Goal: Find specific page/section: Find specific page/section

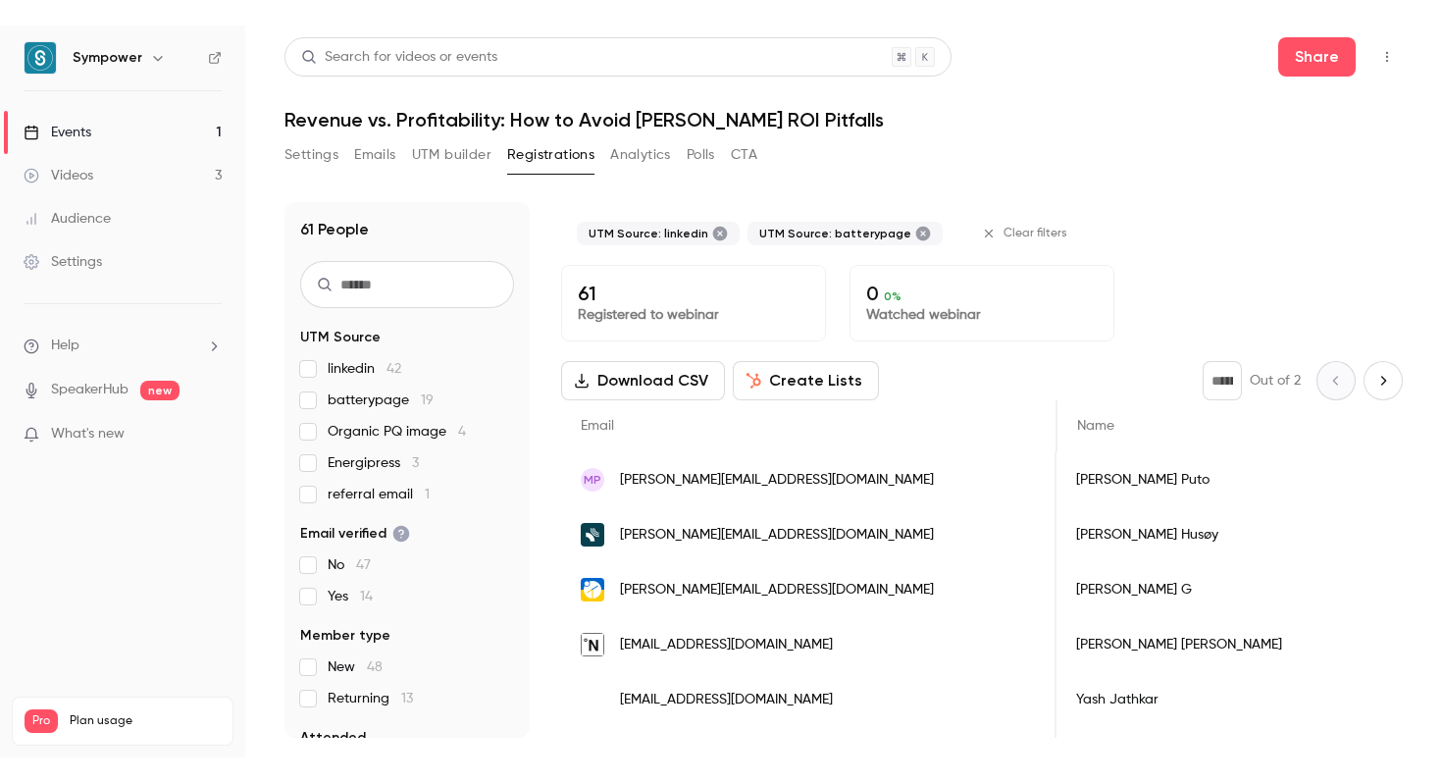
scroll to position [0, 398]
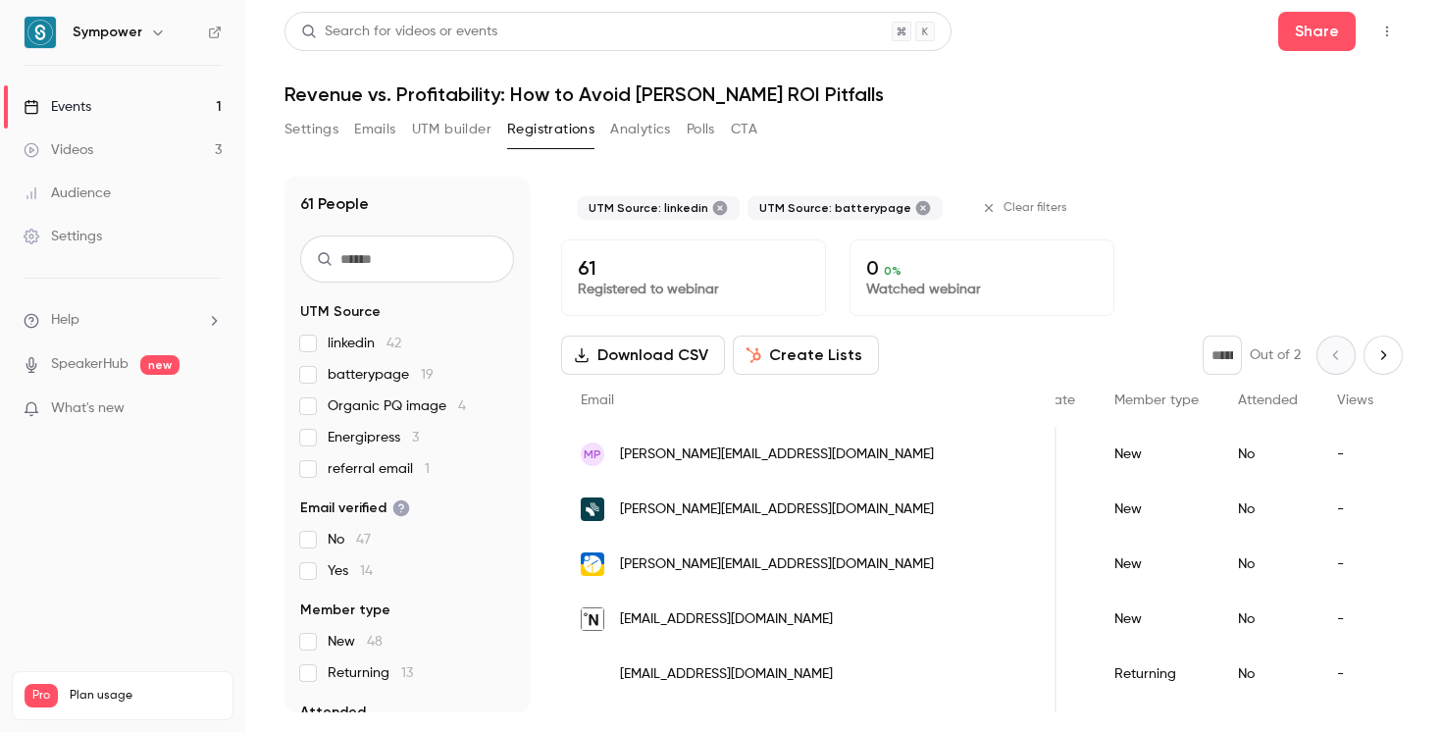
click at [303, 334] on label "linkedin 42" at bounding box center [407, 343] width 214 height 20
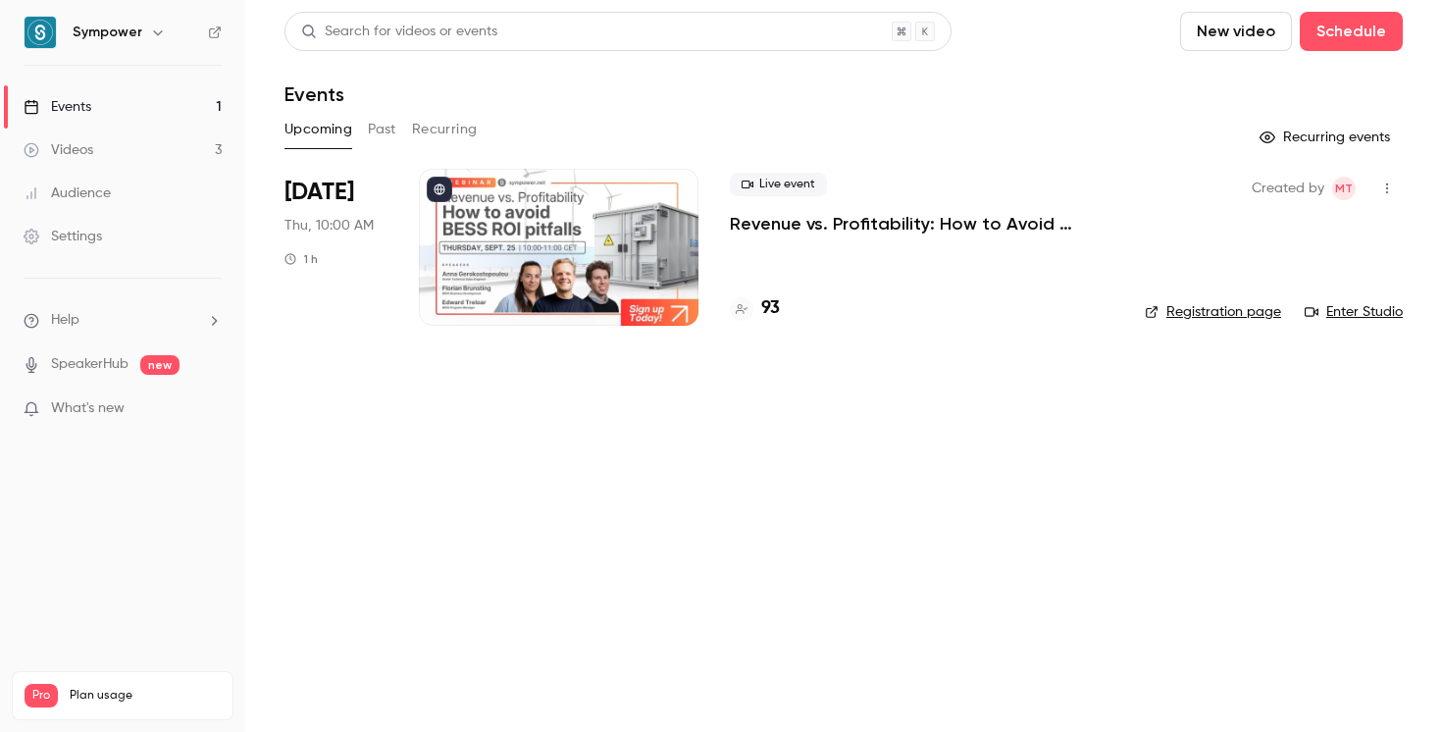
click at [468, 209] on div at bounding box center [558, 247] width 279 height 157
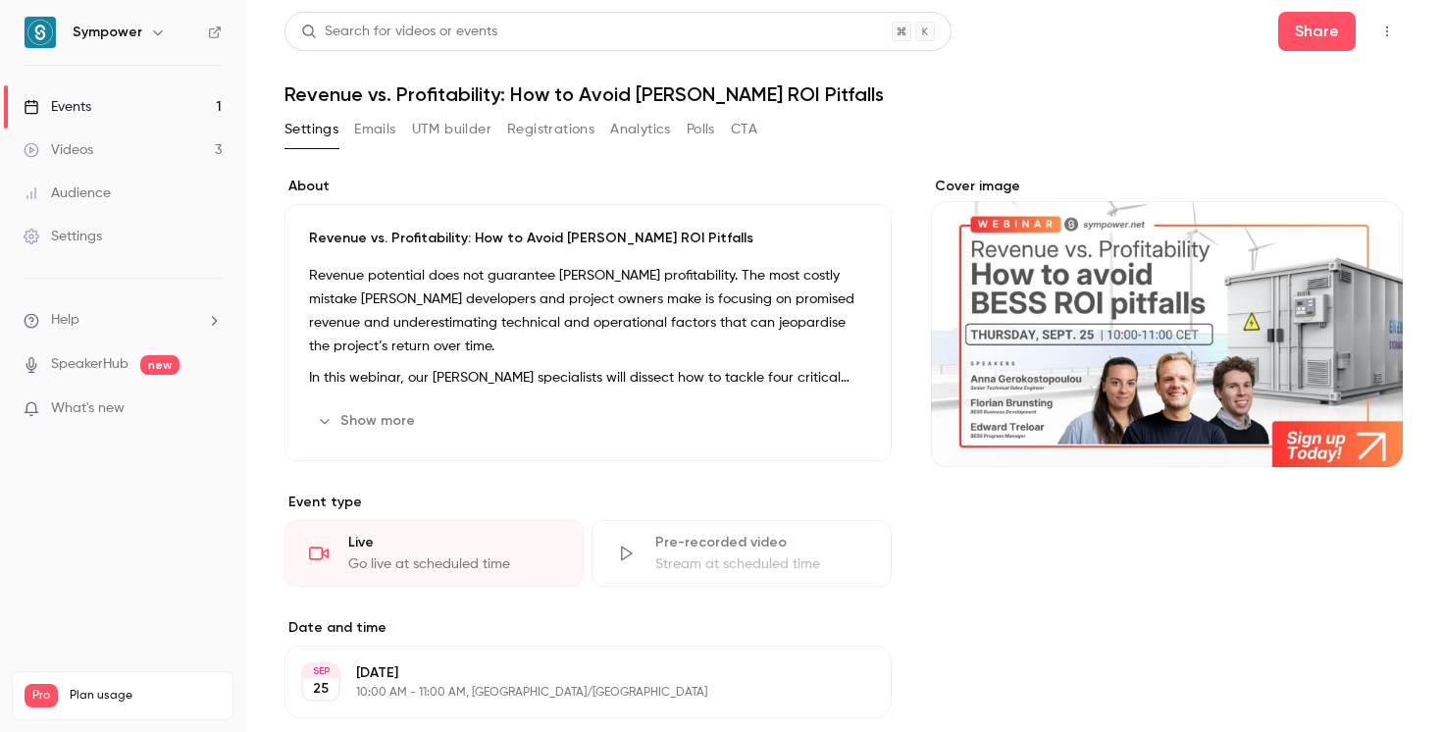
click at [541, 125] on button "Registrations" at bounding box center [550, 129] width 87 height 31
